Goal: Task Accomplishment & Management: Use online tool/utility

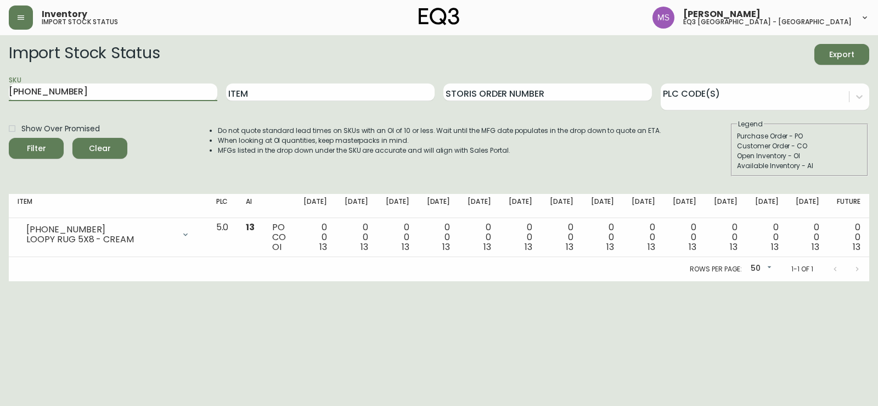
click at [89, 87] on input "[PHONE_NUMBER]" at bounding box center [113, 92] width 209 height 18
type input "3020-284"
click at [9, 138] on button "Filter" at bounding box center [36, 148] width 55 height 21
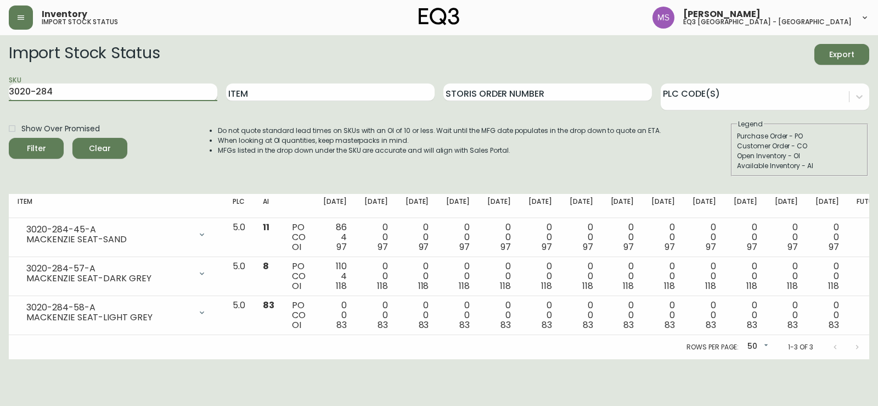
click at [77, 91] on input "3020-284" at bounding box center [113, 92] width 209 height 18
paste input "3020-284-45-A"
type input "3020-284-45-A"
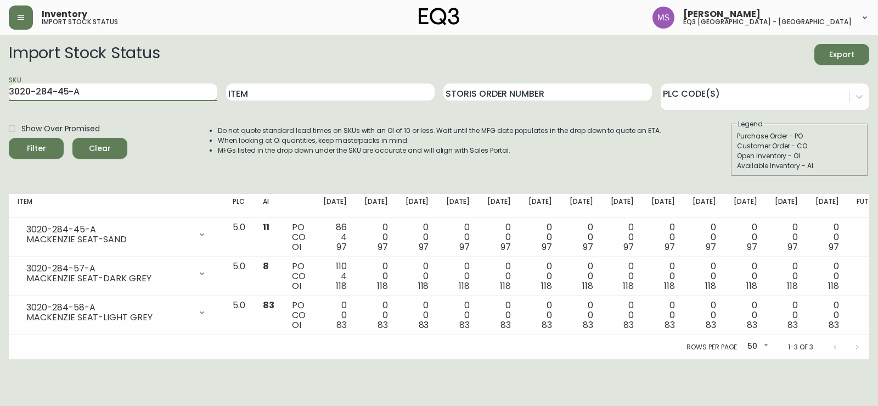
click at [9, 138] on button "Filter" at bounding box center [36, 148] width 55 height 21
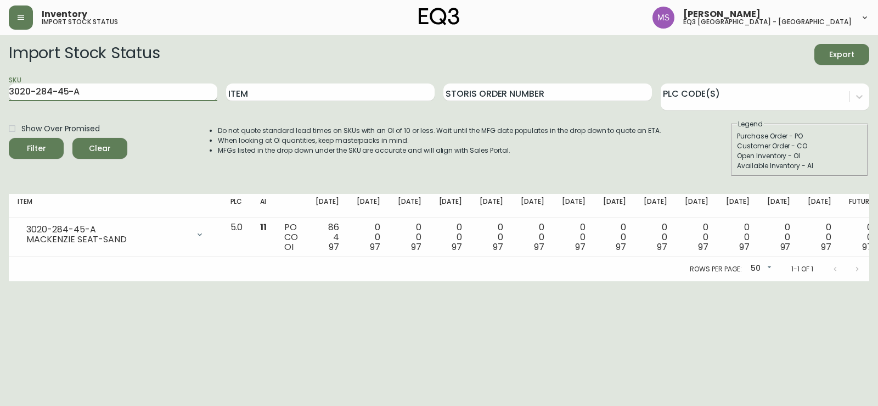
click at [102, 87] on input "3020-284-45-A" at bounding box center [113, 92] width 209 height 18
paste input "3020-281-1-B"
type input "3020-281-1-B"
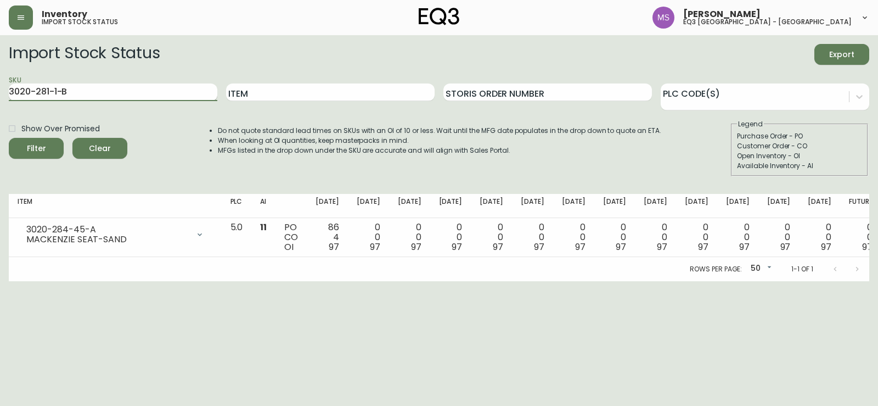
click at [9, 138] on button "Filter" at bounding box center [36, 148] width 55 height 21
